Goal: Task Accomplishment & Management: Manage account settings

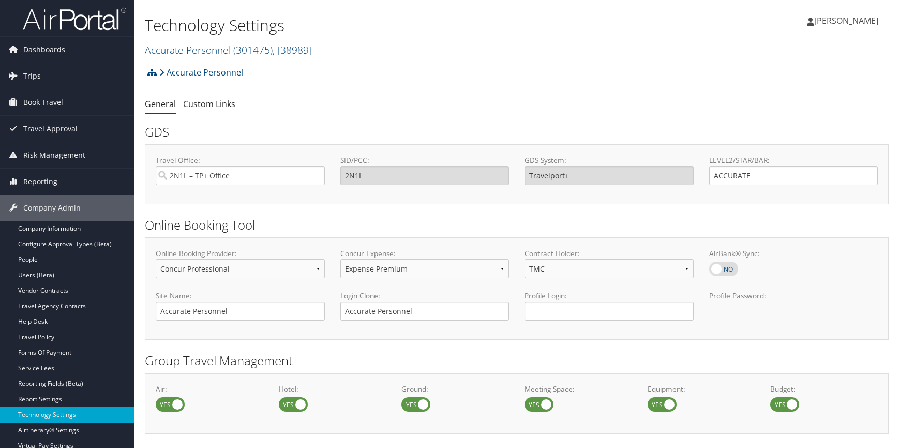
select select "4"
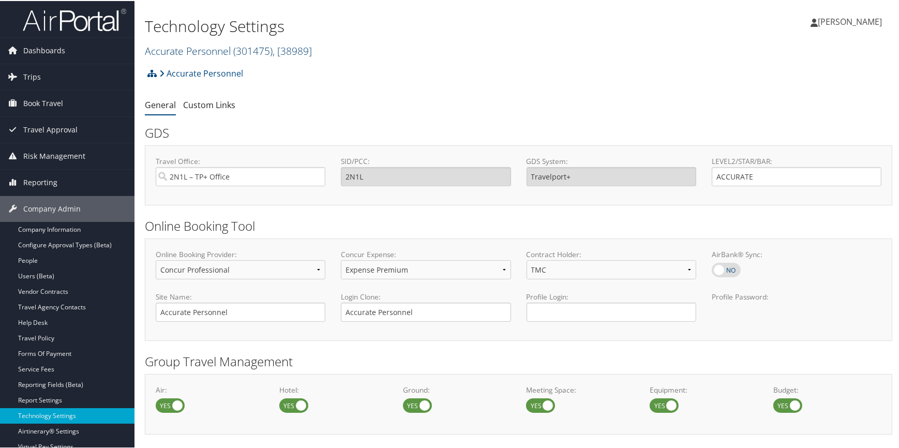
click at [186, 50] on link "Accurate Personnel ( 301475 ) , [ 38989 ]" at bounding box center [228, 50] width 167 height 14
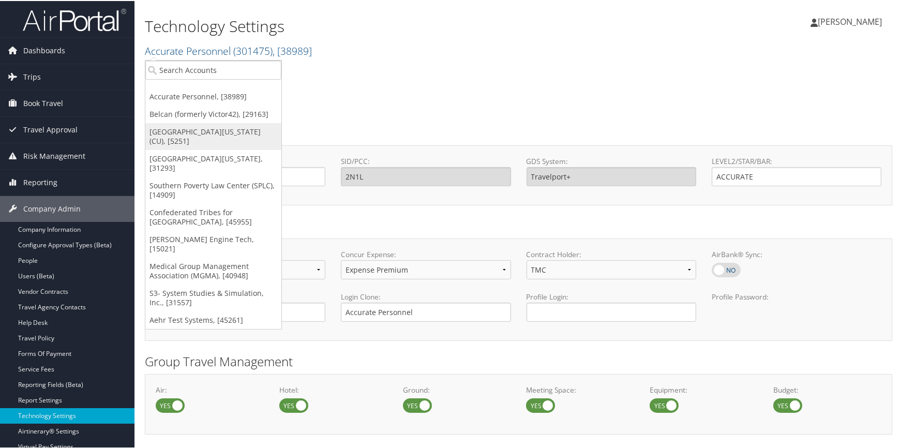
click at [177, 122] on link "[GEOGRAPHIC_DATA][US_STATE] (CU), [5251]" at bounding box center [213, 135] width 136 height 27
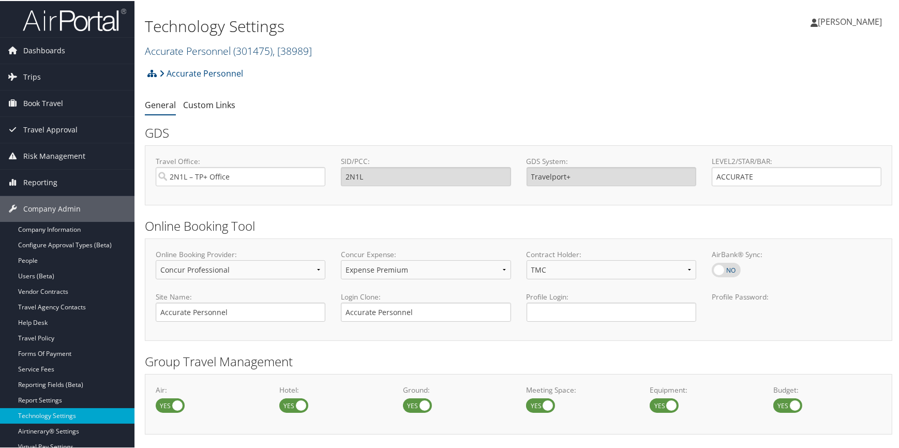
click at [184, 47] on link "Accurate Personnel ( 301475 ) , [ 38989 ]" at bounding box center [228, 50] width 167 height 14
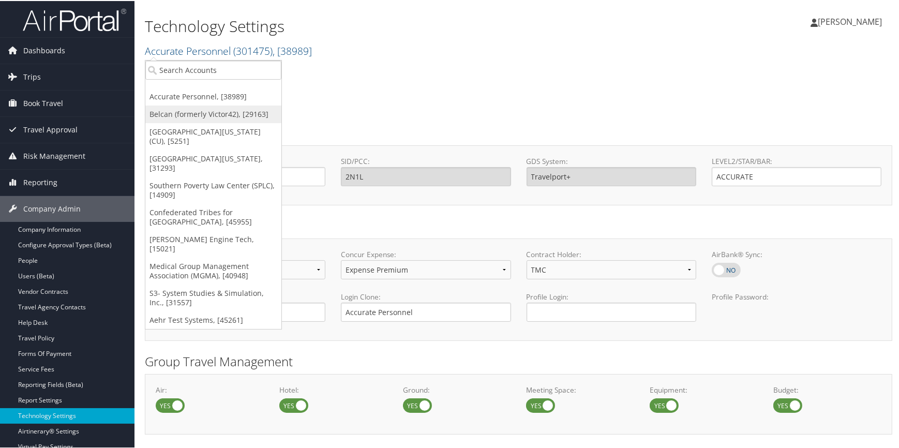
click at [169, 110] on link "Belcan (formerly Victor42), [29163]" at bounding box center [213, 113] width 136 height 18
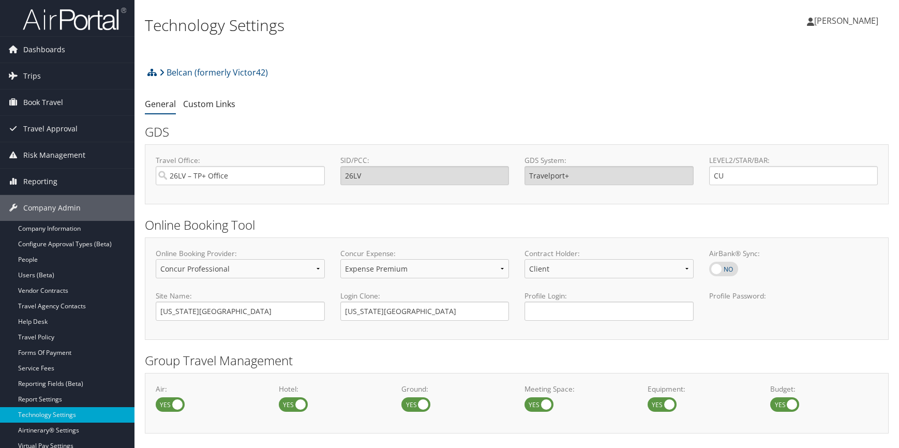
select select "4"
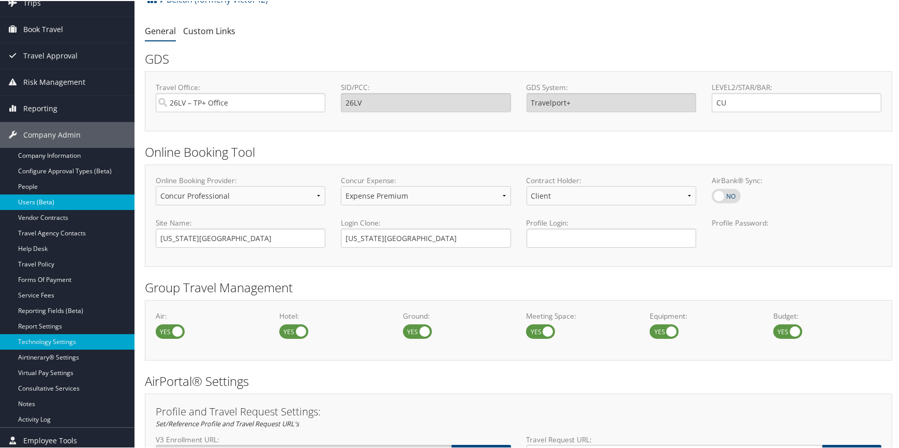
scroll to position [94, 0]
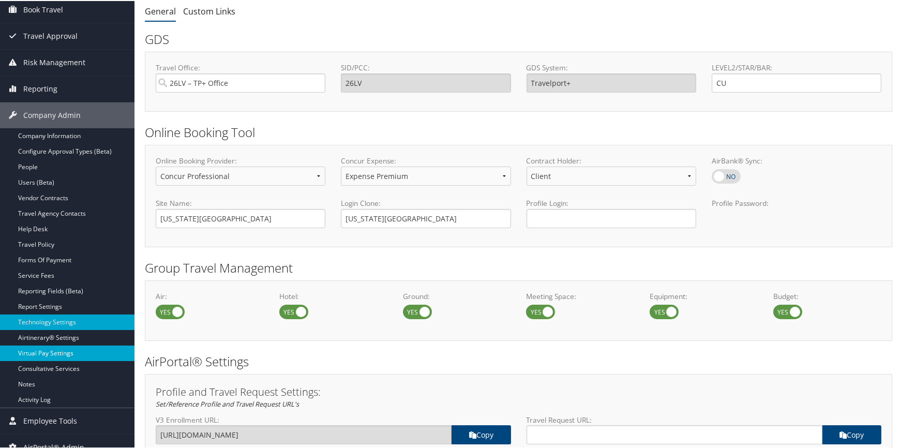
click at [76, 354] on link "Virtual Pay Settings" at bounding box center [67, 353] width 135 height 16
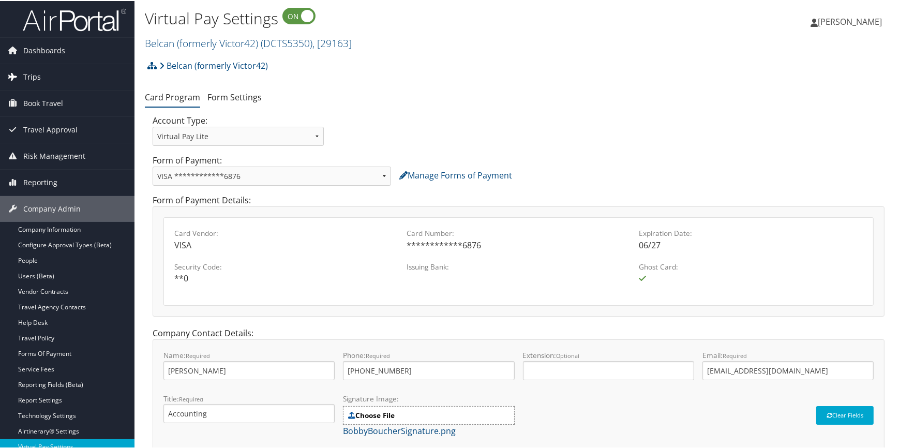
click at [28, 74] on span "Trips" at bounding box center [32, 76] width 18 height 26
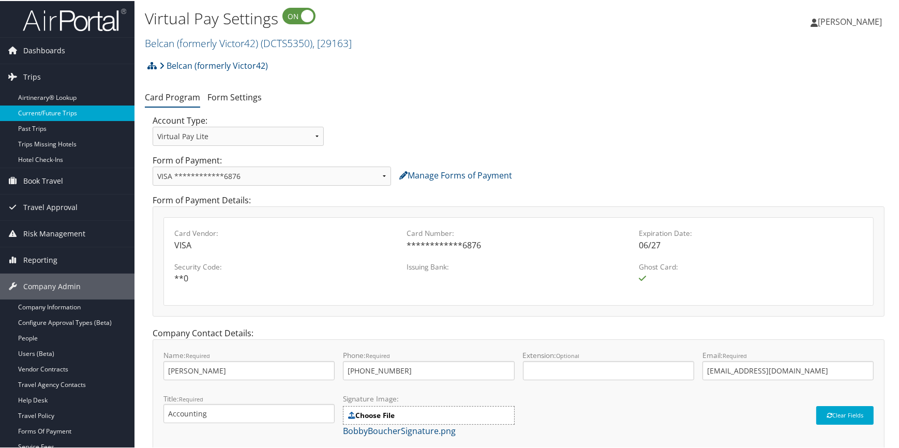
click at [35, 113] on link "Current/Future Trips" at bounding box center [67, 112] width 135 height 16
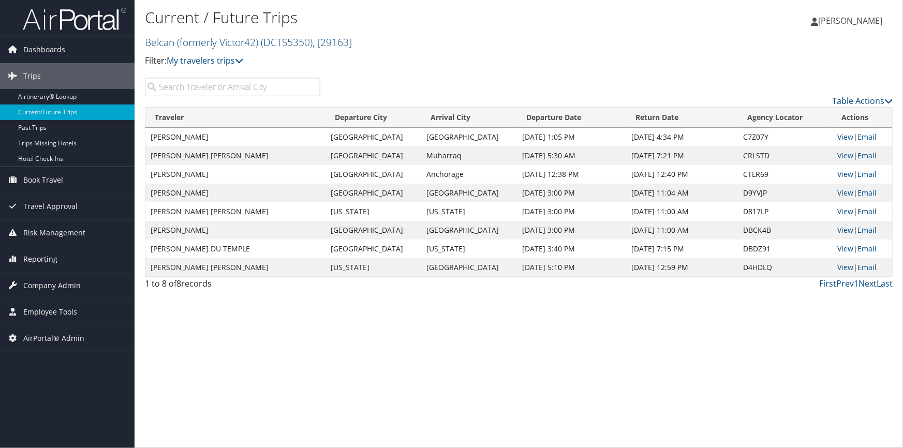
click at [843, 250] on link "View" at bounding box center [845, 249] width 16 height 10
click at [171, 47] on link "Belcan (formerly Victor42) ( DCTS5350 ) , [ 29163 ]" at bounding box center [248, 42] width 207 height 14
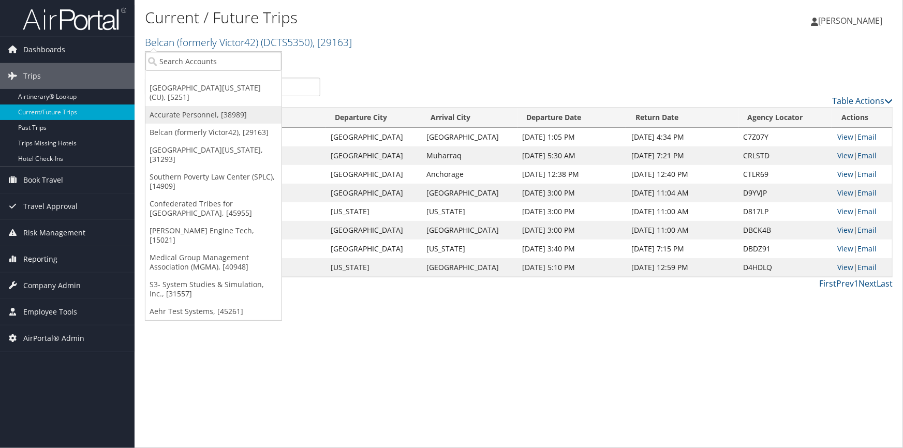
click at [201, 106] on link "Accurate Personnel, [38989]" at bounding box center [213, 115] width 136 height 18
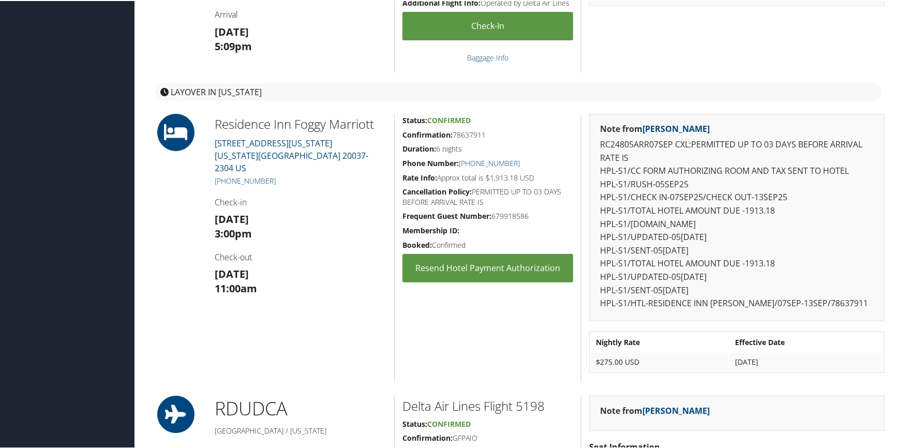
scroll to position [470, 0]
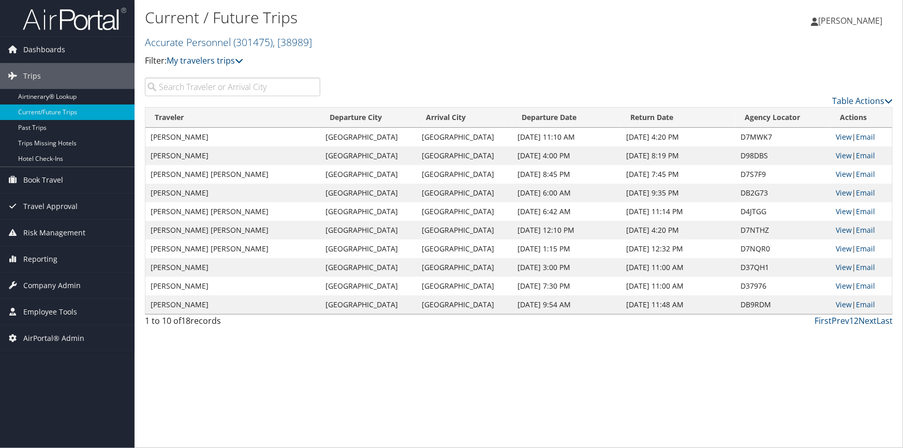
click at [189, 88] on input "search" at bounding box center [232, 87] width 175 height 19
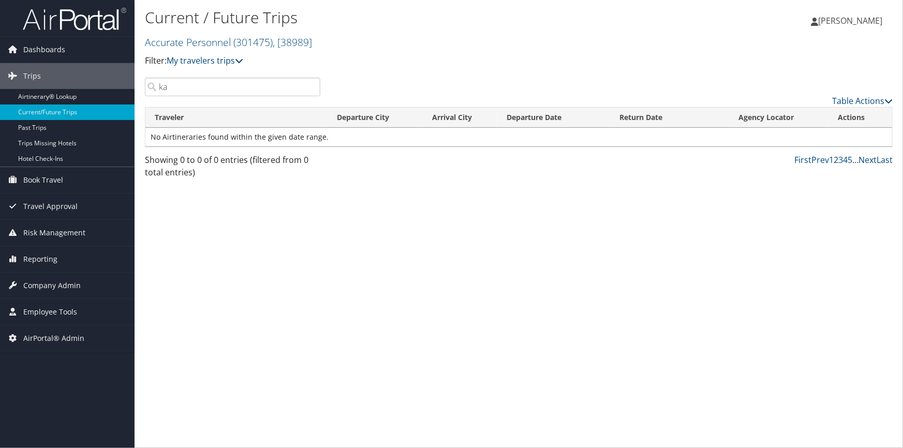
type input "k"
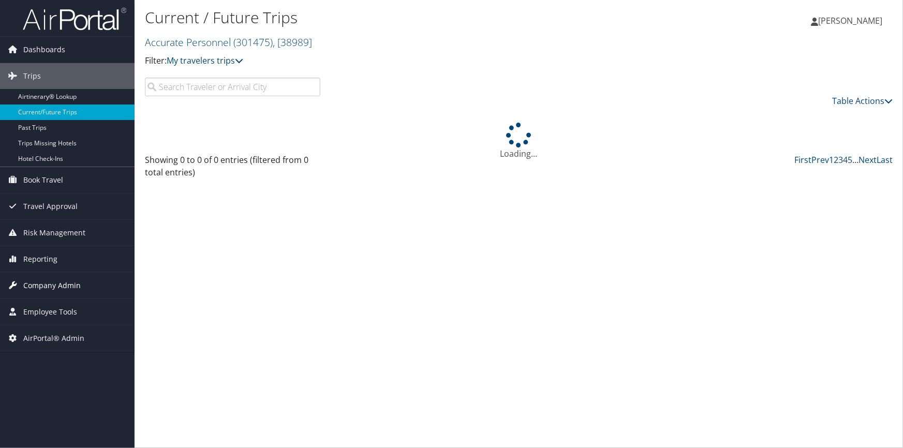
click at [58, 289] on span "Company Admin" at bounding box center [51, 286] width 57 height 26
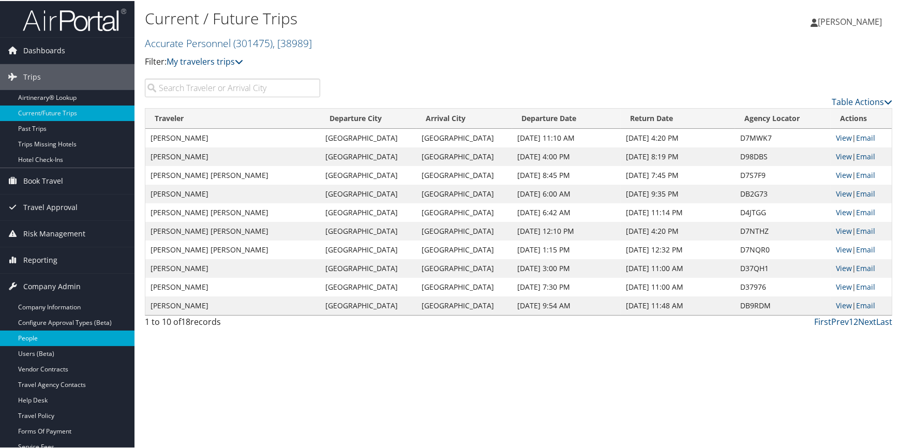
click at [49, 337] on link "People" at bounding box center [67, 338] width 135 height 16
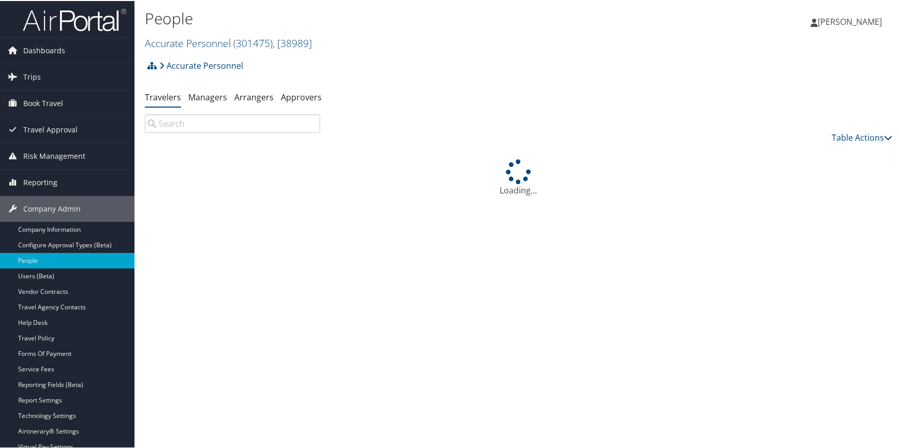
click at [176, 124] on input "search" at bounding box center [232, 122] width 175 height 19
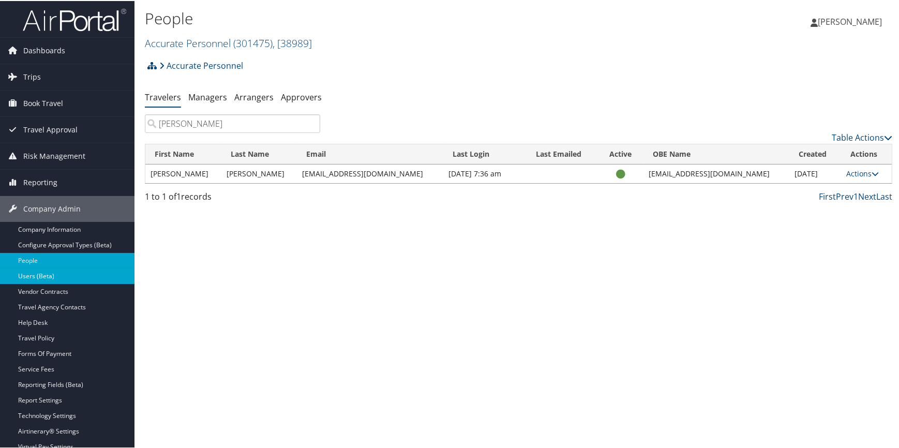
type input "[PERSON_NAME]"
click at [211, 41] on link "Accurate Personnel ( 301475 ) , [ 38989 ]" at bounding box center [228, 42] width 167 height 14
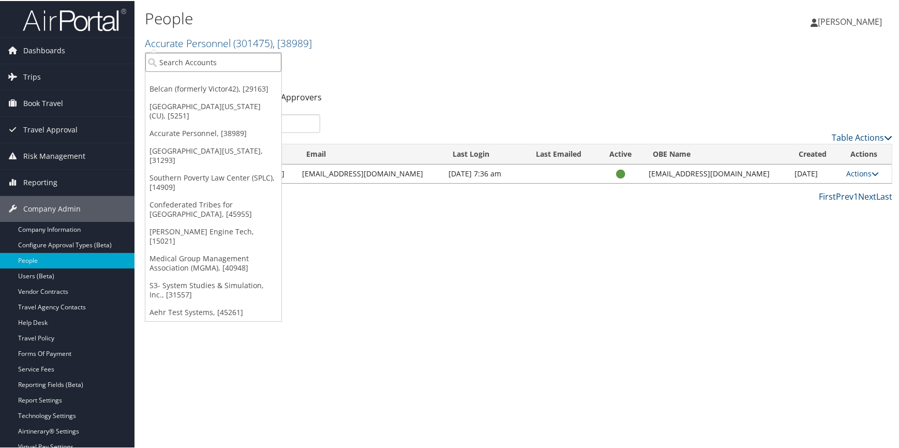
click at [197, 61] on input "search" at bounding box center [213, 61] width 136 height 19
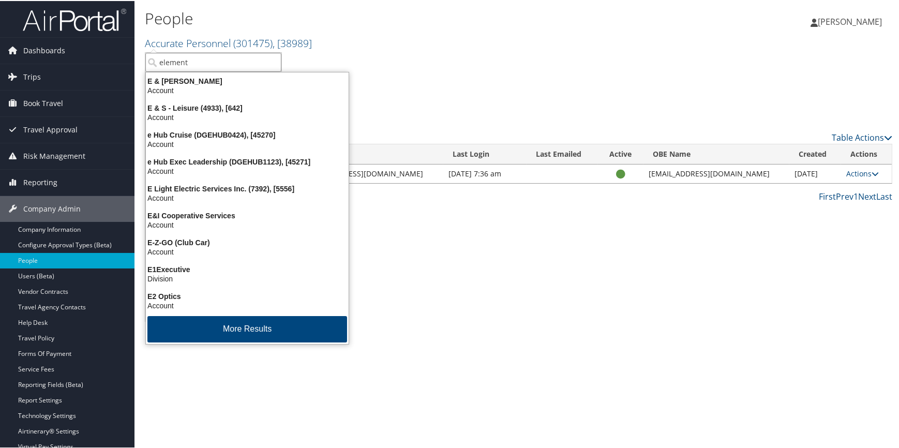
type input "elements"
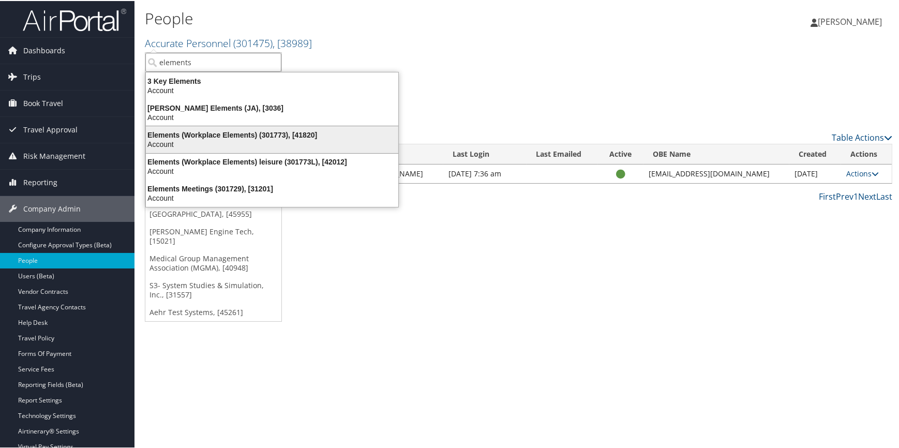
click at [191, 127] on div "Elements (Workplace Elements) (301773), [41820] Account" at bounding box center [271, 139] width 249 height 24
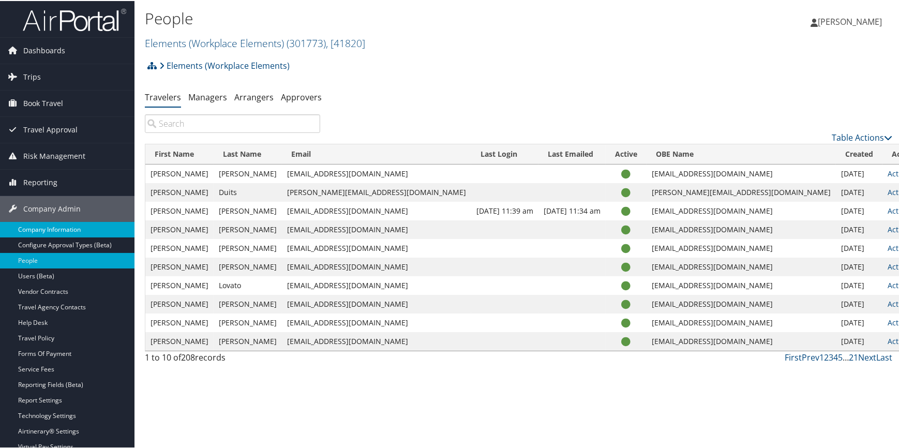
click at [85, 227] on link "Company Information" at bounding box center [67, 229] width 135 height 16
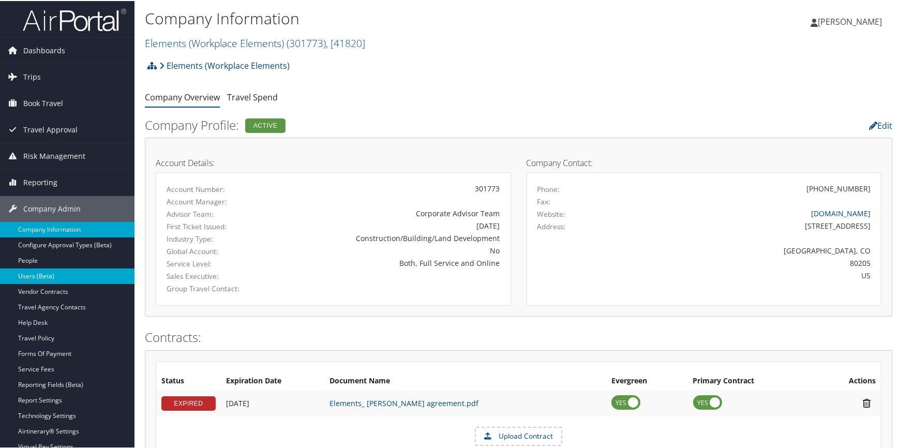
click at [60, 273] on link "Users (Beta)" at bounding box center [67, 275] width 135 height 16
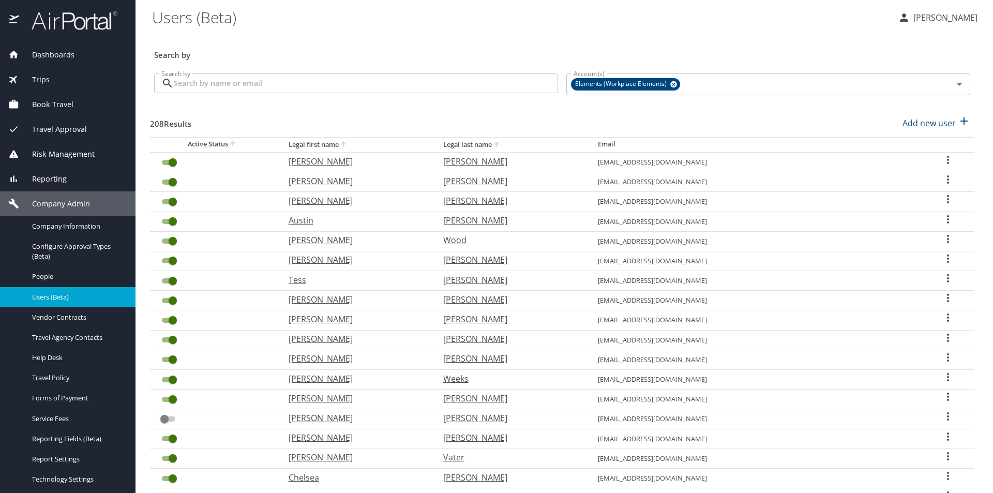
drag, startPoint x: 688, startPoint y: 161, endPoint x: 763, endPoint y: 161, distance: 74.5
click at [763, 161] on td "awunderlich@elementsofplace.com" at bounding box center [756, 162] width 332 height 20
copy td "@elementsofplace.com"
click at [95, 223] on span "Company Information" at bounding box center [77, 226] width 91 height 10
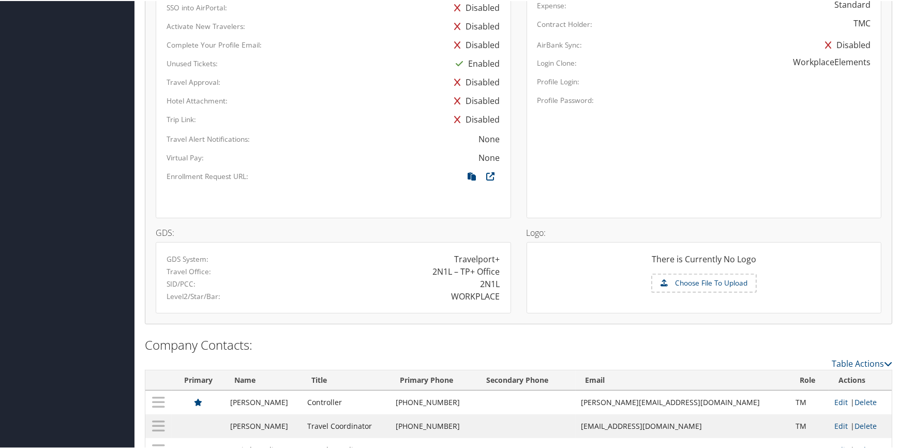
scroll to position [616, 0]
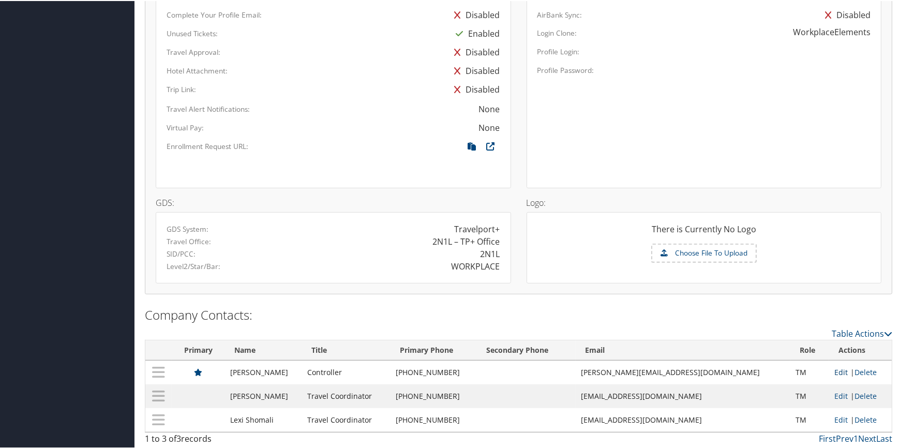
click at [834, 367] on link "Edit" at bounding box center [840, 371] width 13 height 10
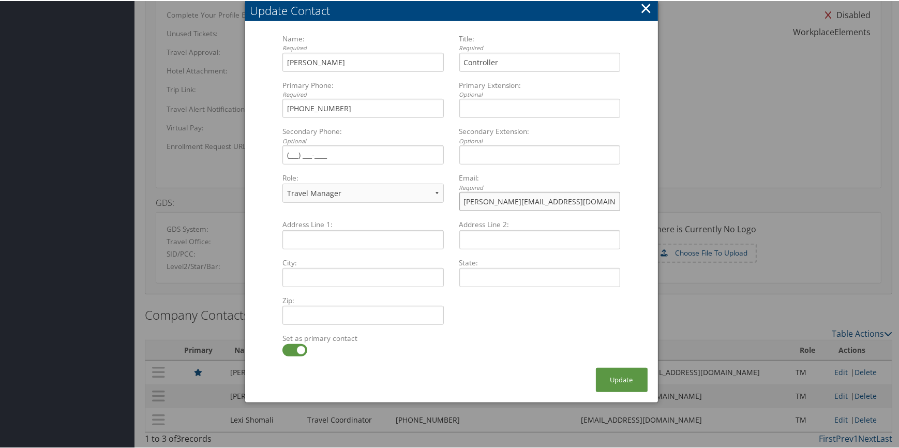
drag, startPoint x: 489, startPoint y: 200, endPoint x: 582, endPoint y: 200, distance: 93.6
click at [582, 200] on input "[PERSON_NAME][EMAIL_ADDRESS][DOMAIN_NAME]" at bounding box center [539, 200] width 161 height 19
paste input "elementsofplace"
type input "matkins@elementsofplace.com"
click at [619, 372] on button "Update" at bounding box center [622, 379] width 52 height 24
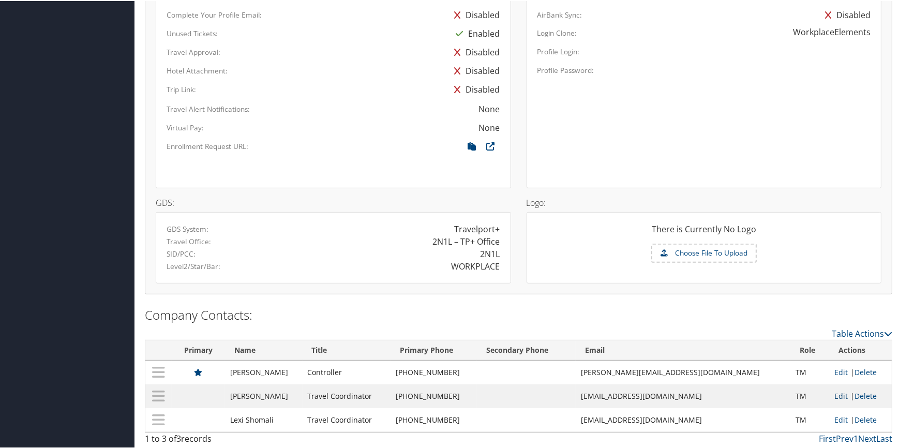
click at [834, 391] on link "Edit" at bounding box center [840, 395] width 13 height 10
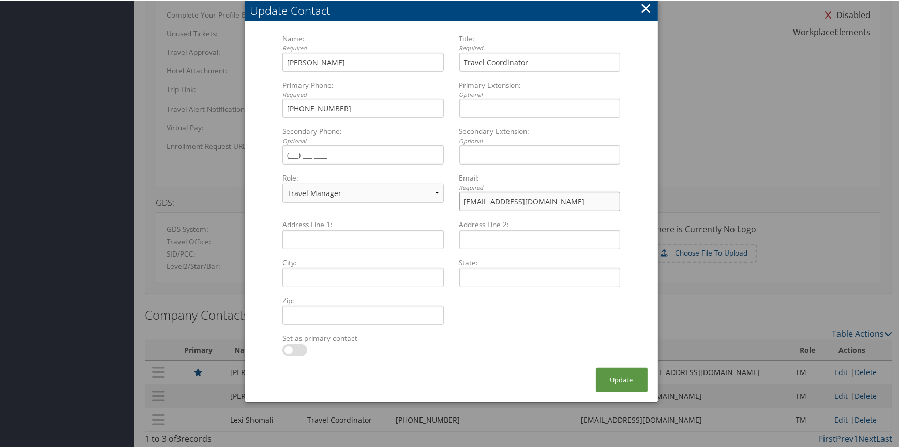
drag, startPoint x: 477, startPoint y: 199, endPoint x: 594, endPoint y: 200, distance: 116.9
click at [594, 200] on input "jlong@workplaceelements.com" at bounding box center [539, 200] width 161 height 19
paste input "elementsofplace"
type input "[EMAIL_ADDRESS][DOMAIN_NAME]"
click at [616, 373] on button "Update" at bounding box center [622, 379] width 52 height 24
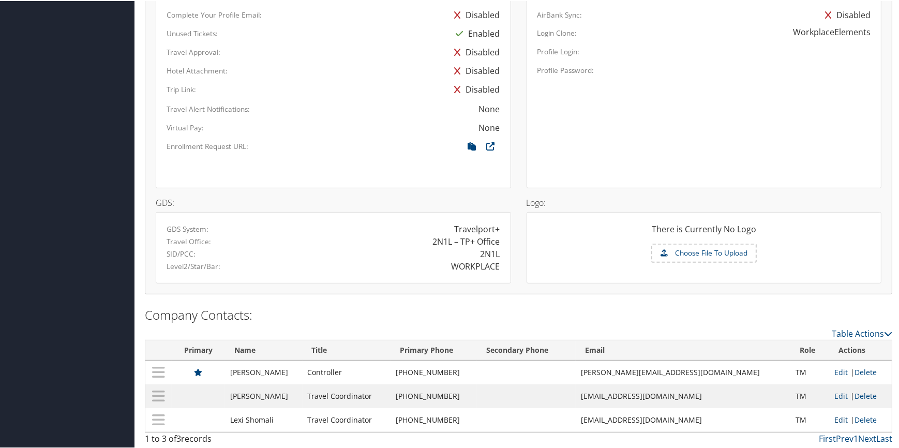
click at [834, 417] on link "Edit" at bounding box center [840, 419] width 13 height 10
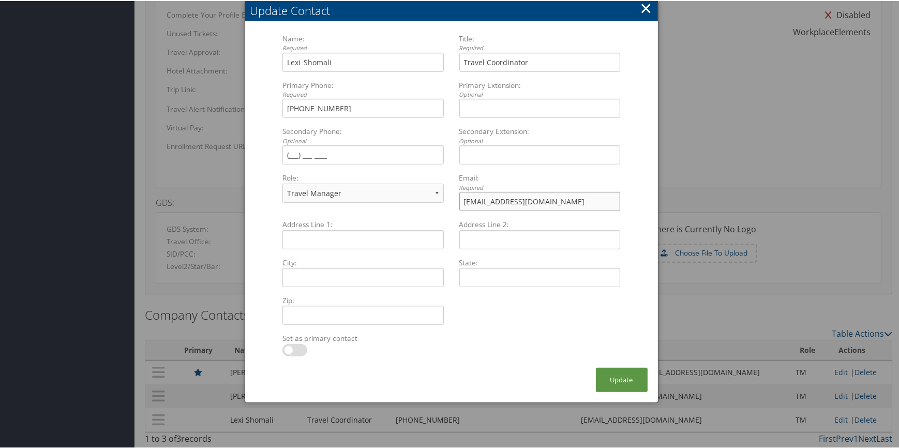
drag, startPoint x: 491, startPoint y: 199, endPoint x: 592, endPoint y: 203, distance: 101.5
click at [592, 203] on input "lshomali@workplaceelements.com" at bounding box center [539, 200] width 161 height 19
paste input "elementsofplace"
type input "[EMAIL_ADDRESS][DOMAIN_NAME]"
click at [615, 376] on button "Update" at bounding box center [622, 379] width 52 height 24
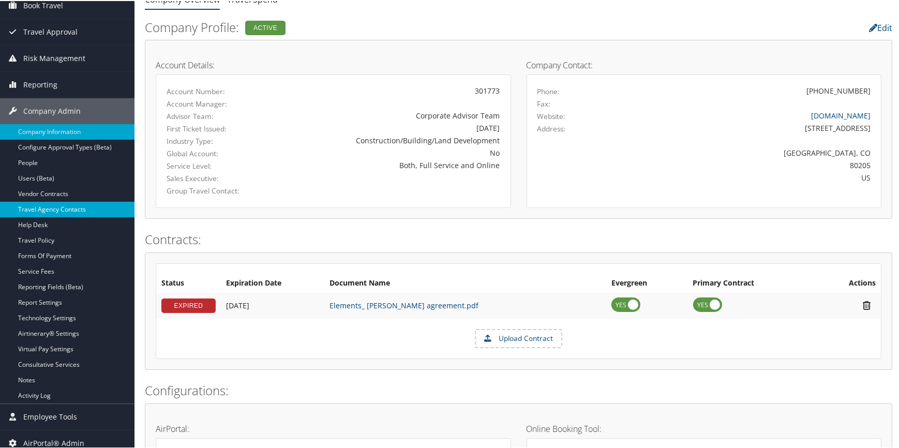
scroll to position [5, 0]
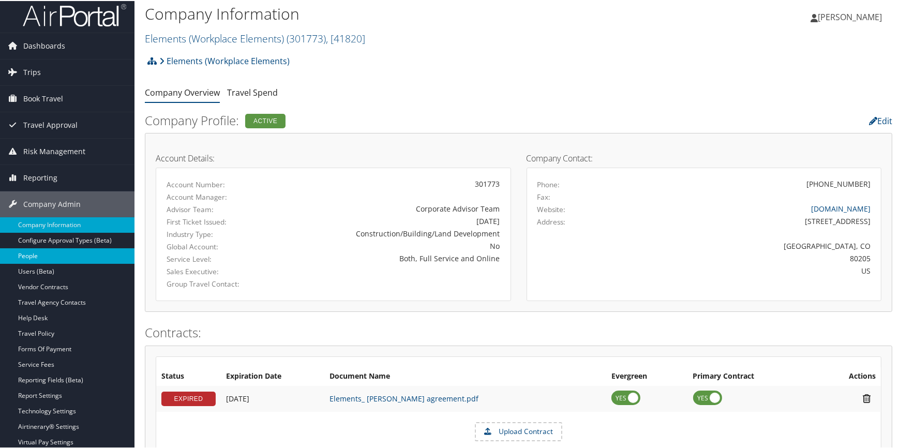
click at [37, 258] on link "People" at bounding box center [67, 255] width 135 height 16
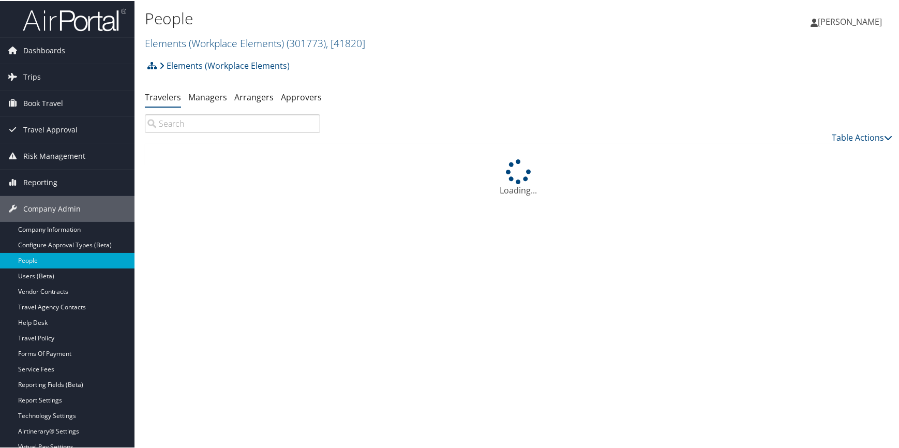
click at [242, 124] on input "search" at bounding box center [232, 122] width 175 height 19
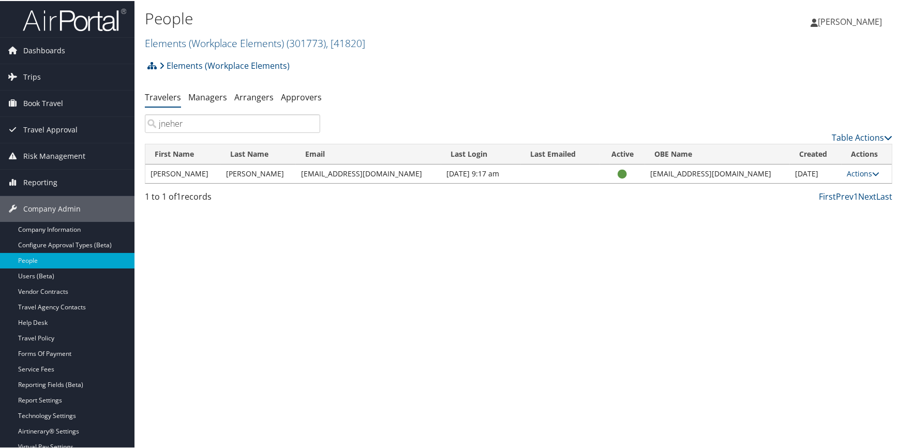
type input "jneher"
drag, startPoint x: 289, startPoint y: 171, endPoint x: 400, endPoint y: 164, distance: 111.5
click at [400, 164] on td "[EMAIL_ADDRESS][DOMAIN_NAME]" at bounding box center [368, 172] width 145 height 19
copy td "[EMAIL_ADDRESS][DOMAIN_NAME]"
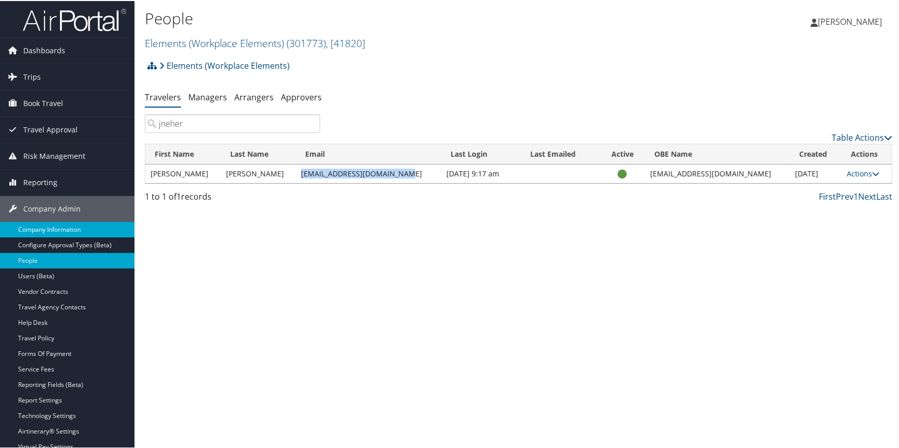
click at [88, 228] on link "Company Information" at bounding box center [67, 229] width 135 height 16
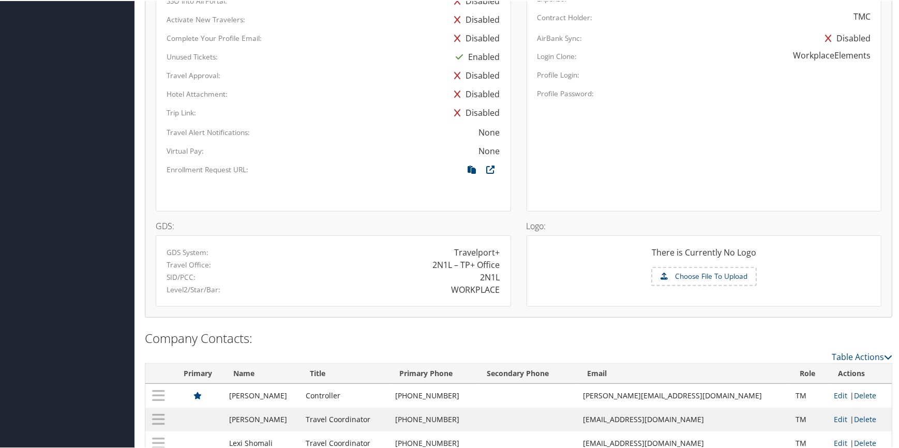
scroll to position [616, 0]
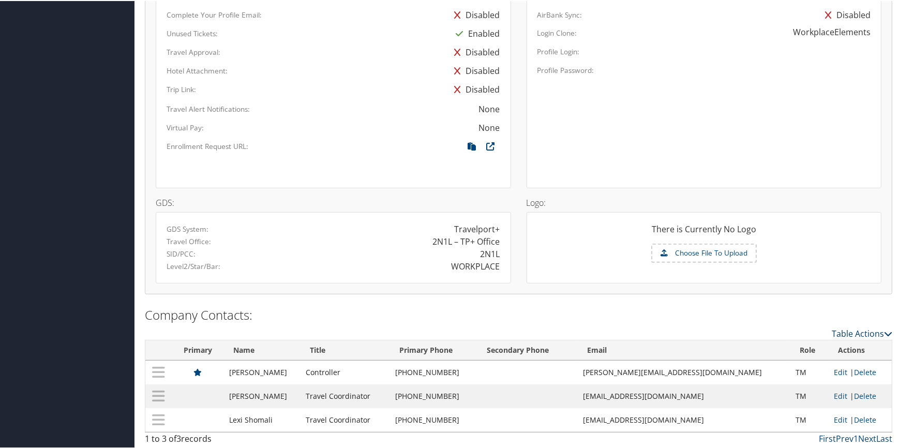
click at [839, 331] on link "Table Actions" at bounding box center [862, 332] width 61 height 11
click at [795, 343] on link "New Contact" at bounding box center [820, 348] width 136 height 18
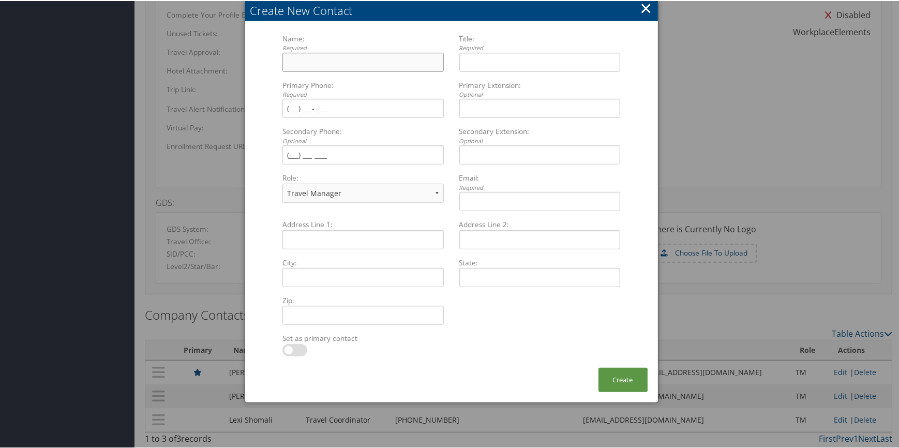
click at [299, 63] on input "Name: Required Multiple values The selected items contain different values for …" at bounding box center [362, 61] width 161 height 19
type input "[PERSON_NAME]"
click at [530, 60] on input "Title: Required Multiple values The selected items contain different values for…" at bounding box center [539, 61] width 161 height 19
type input "Executive Admin"
click at [336, 109] on input "Primary Phone: Required Multiple values The selected items contain different va…" at bounding box center [362, 107] width 161 height 19
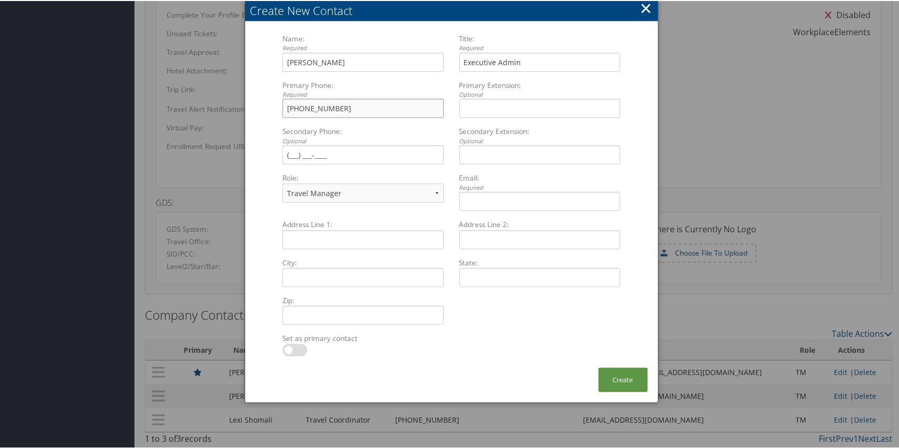
type input "[PHONE_NUMBER]"
click at [506, 193] on input "Email: Required Multiple values The selected items contain different values for…" at bounding box center [539, 200] width 161 height 19
paste input "[EMAIL_ADDRESS][DOMAIN_NAME]"
type input "[EMAIL_ADDRESS][DOMAIN_NAME]"
click at [611, 372] on button "Create" at bounding box center [623, 379] width 49 height 24
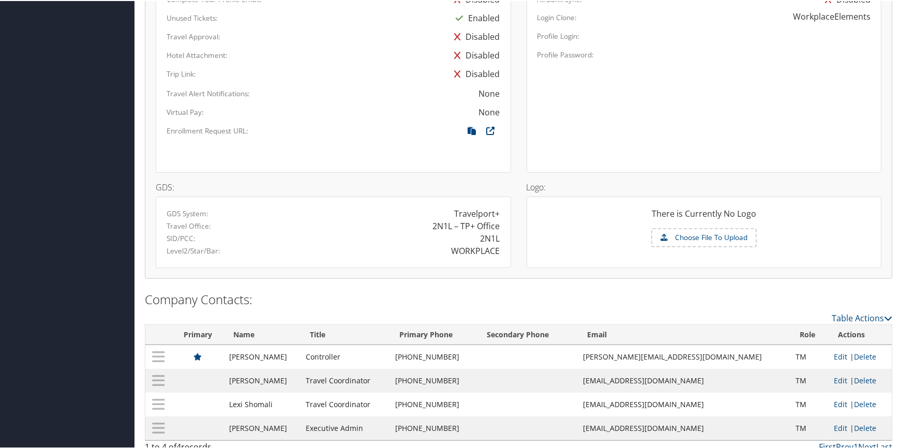
scroll to position [639, 0]
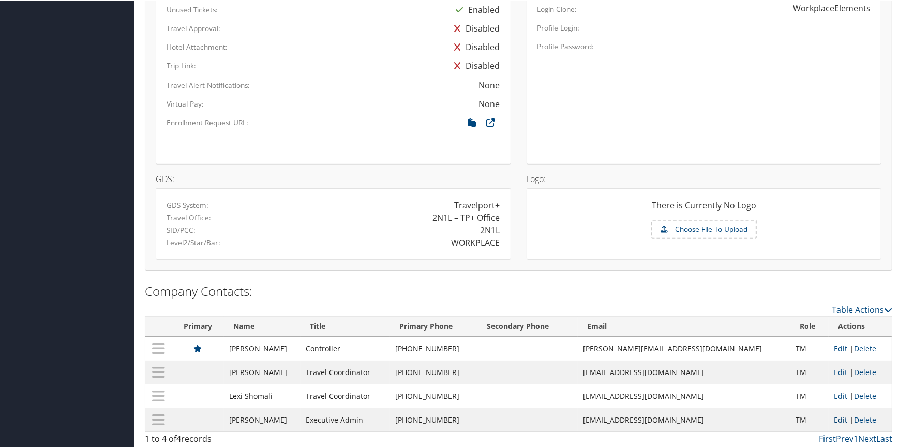
click at [834, 417] on link "Edit" at bounding box center [840, 419] width 13 height 10
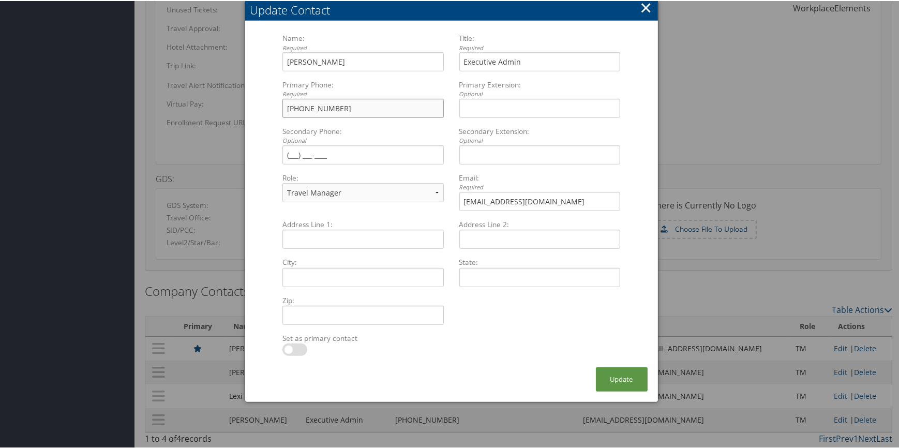
drag, startPoint x: 332, startPoint y: 109, endPoint x: 213, endPoint y: 99, distance: 118.8
type input "[PHONE_NUMBER]"
click at [620, 373] on button "Update" at bounding box center [622, 378] width 52 height 24
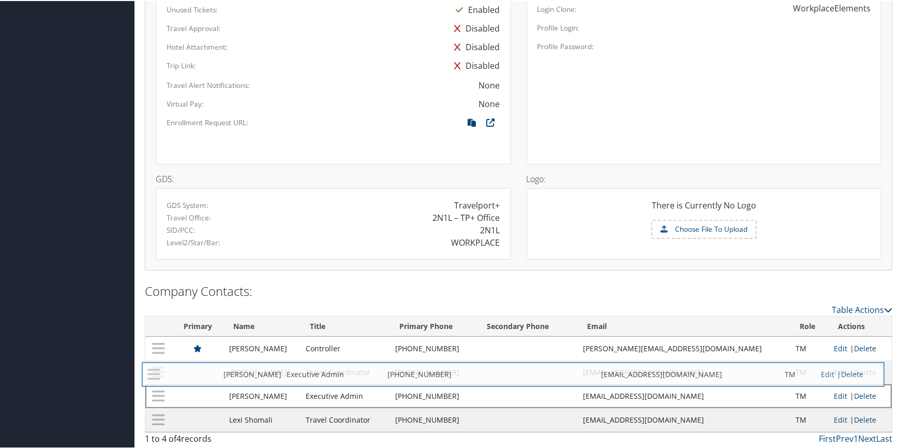
drag, startPoint x: 157, startPoint y: 420, endPoint x: 154, endPoint y: 375, distance: 45.2
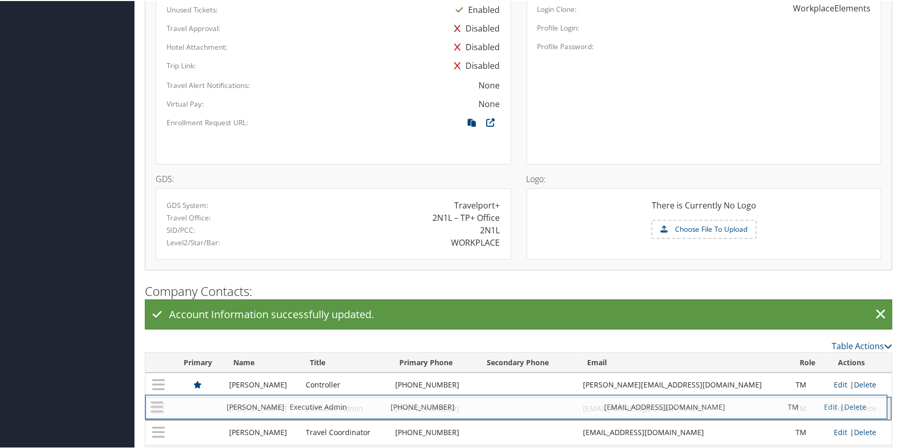
drag, startPoint x: 163, startPoint y: 427, endPoint x: 162, endPoint y: 402, distance: 25.4
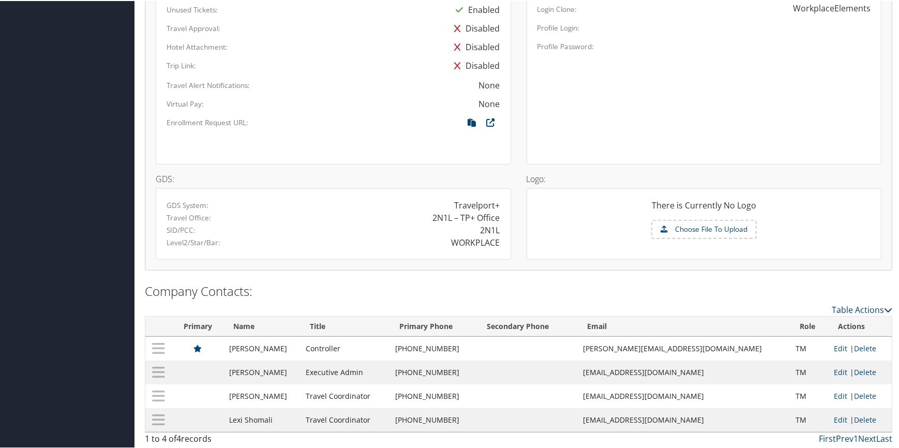
click at [834, 371] on link "Edit" at bounding box center [840, 371] width 13 height 10
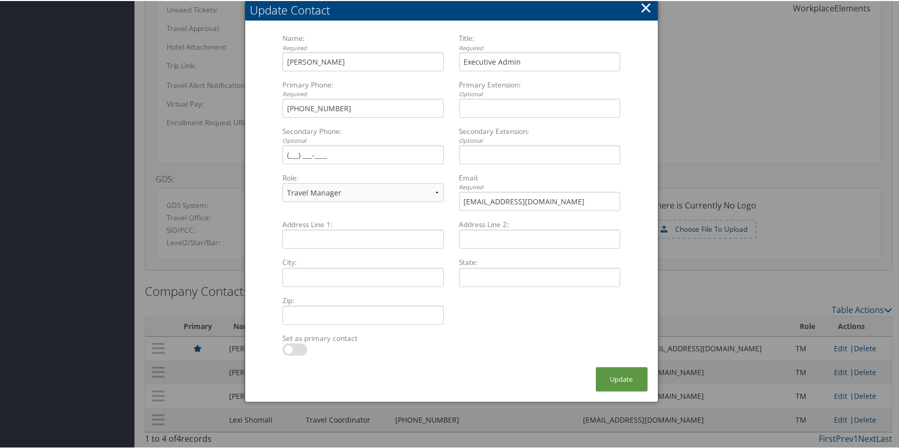
click at [646, 9] on button "×" at bounding box center [646, 6] width 12 height 21
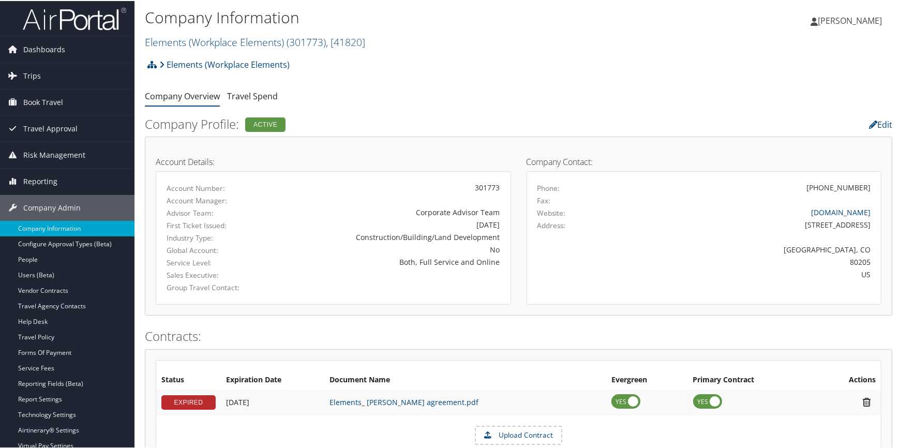
scroll to position [0, 0]
